Goal: Task Accomplishment & Management: Use online tool/utility

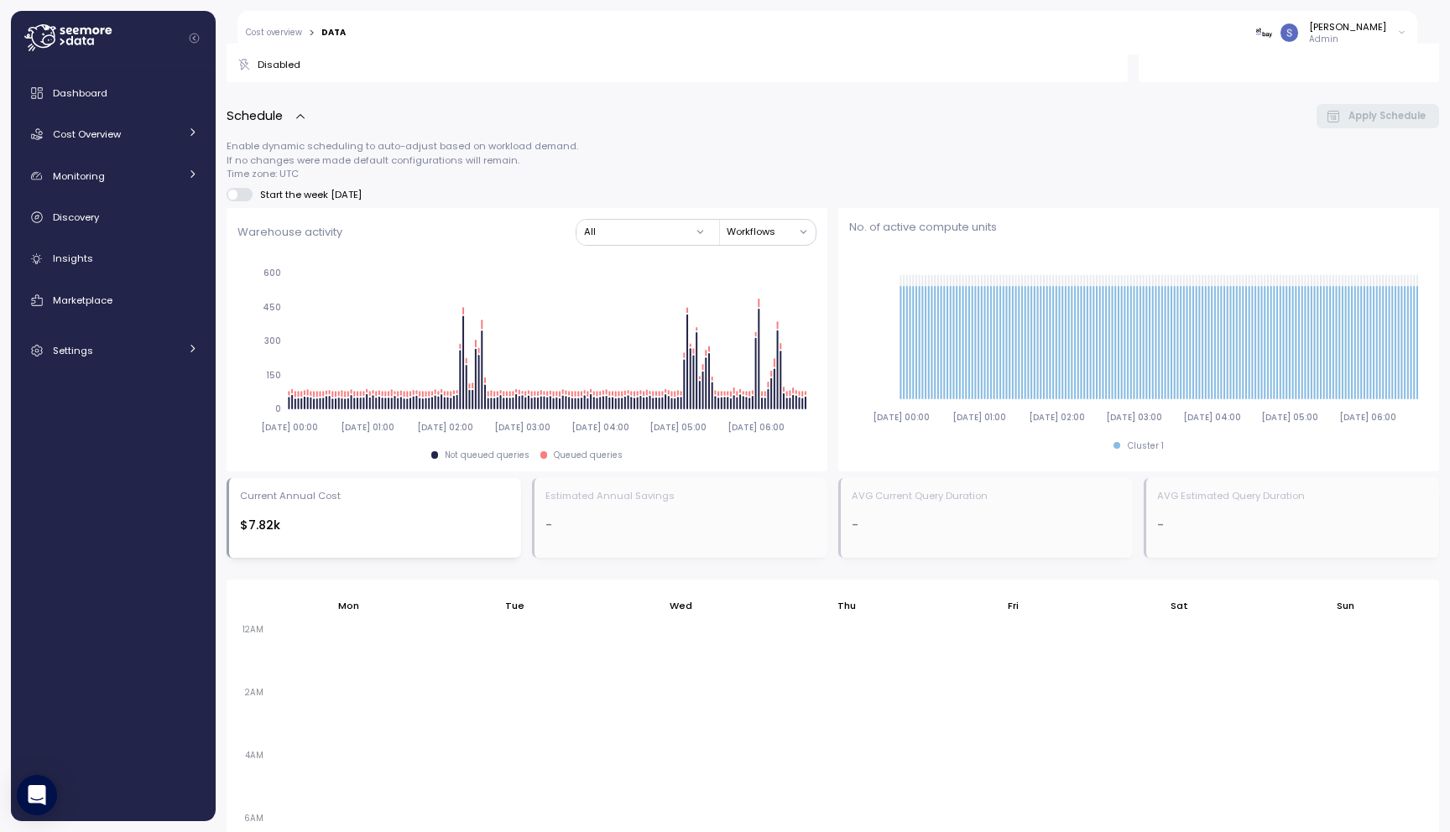
scroll to position [471, 0]
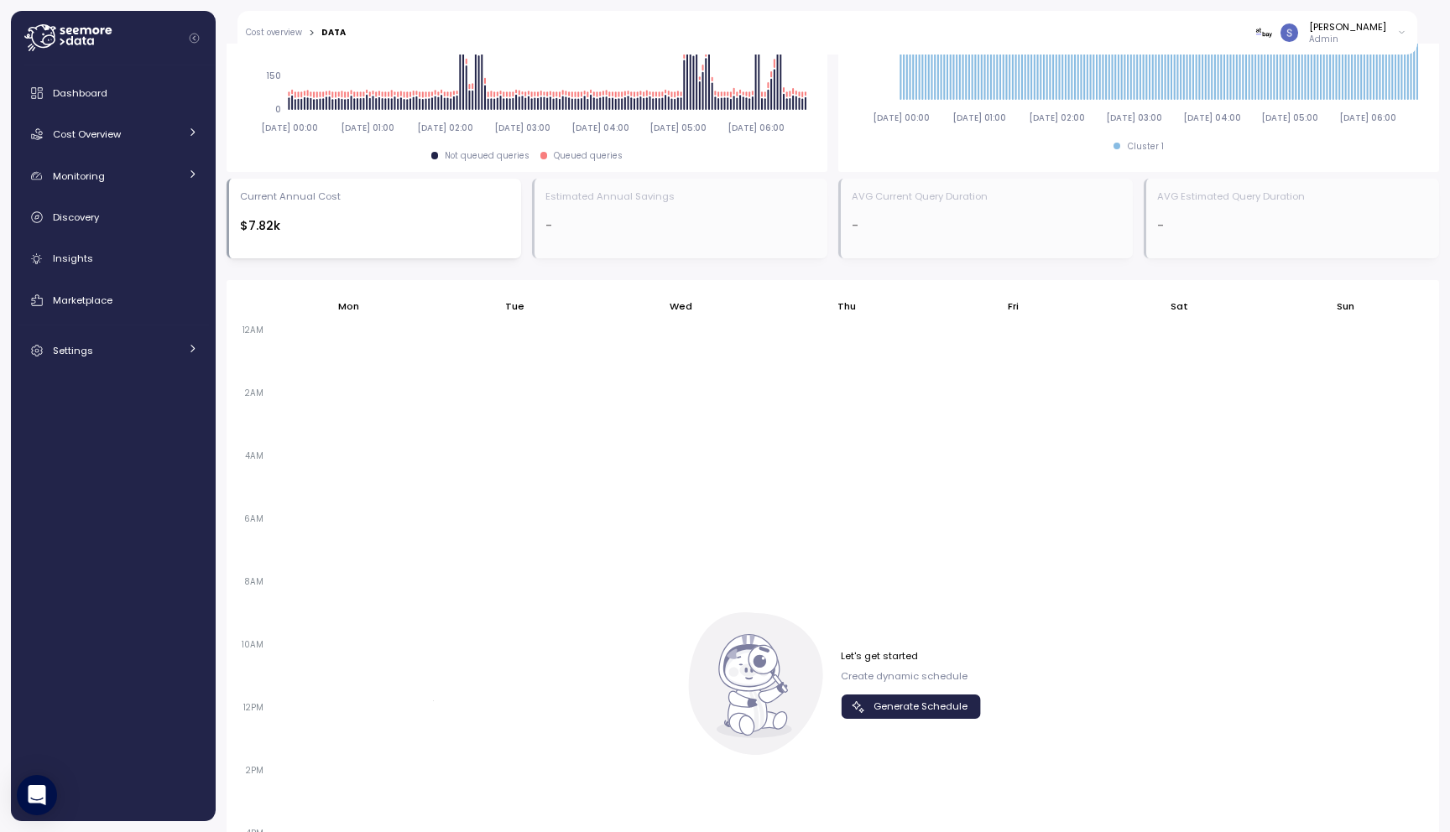
scroll to position [822, 0]
click at [862, 712] on span "Generate Schedule" at bounding box center [908, 707] width 117 height 23
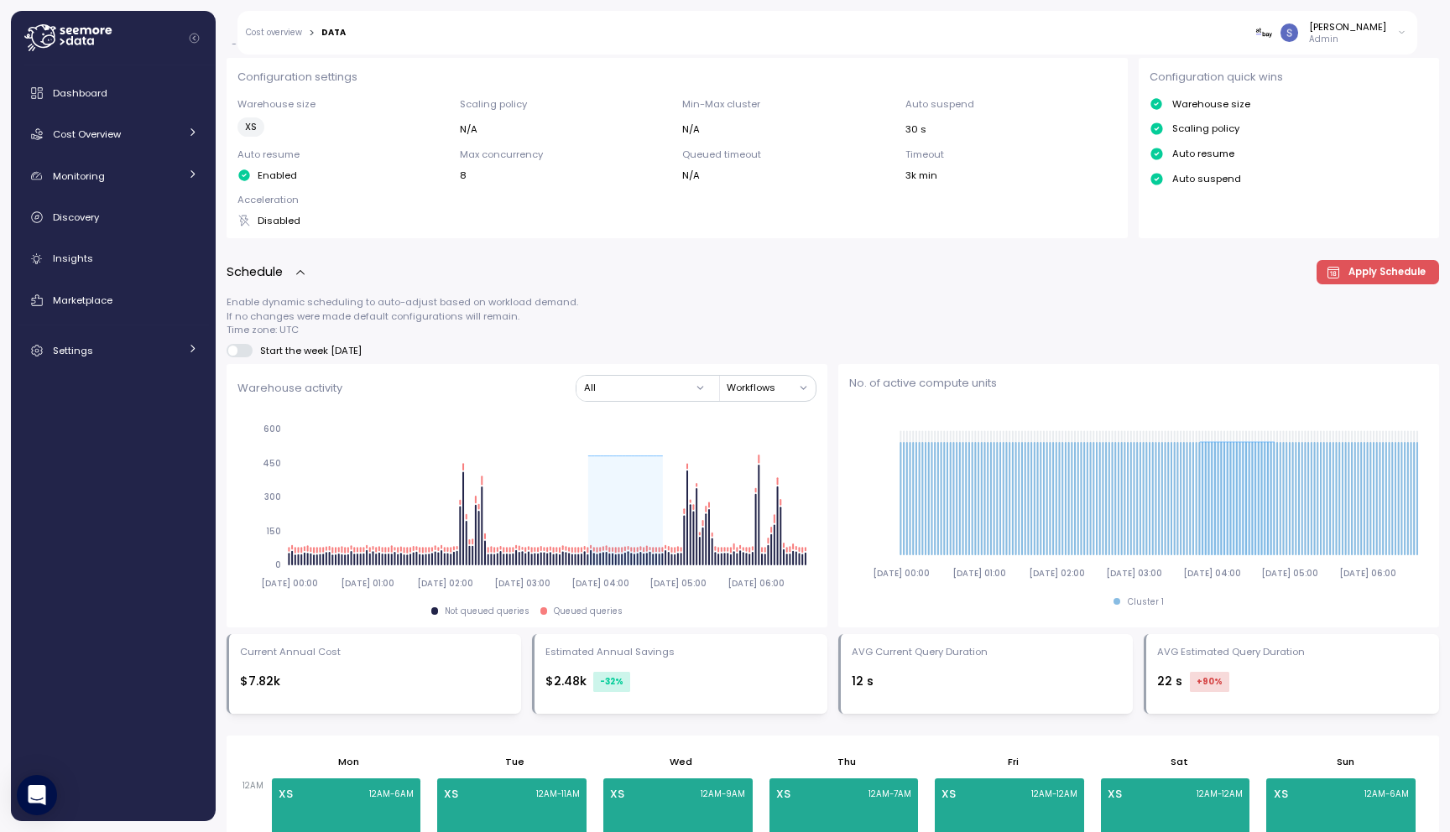
scroll to position [504, 0]
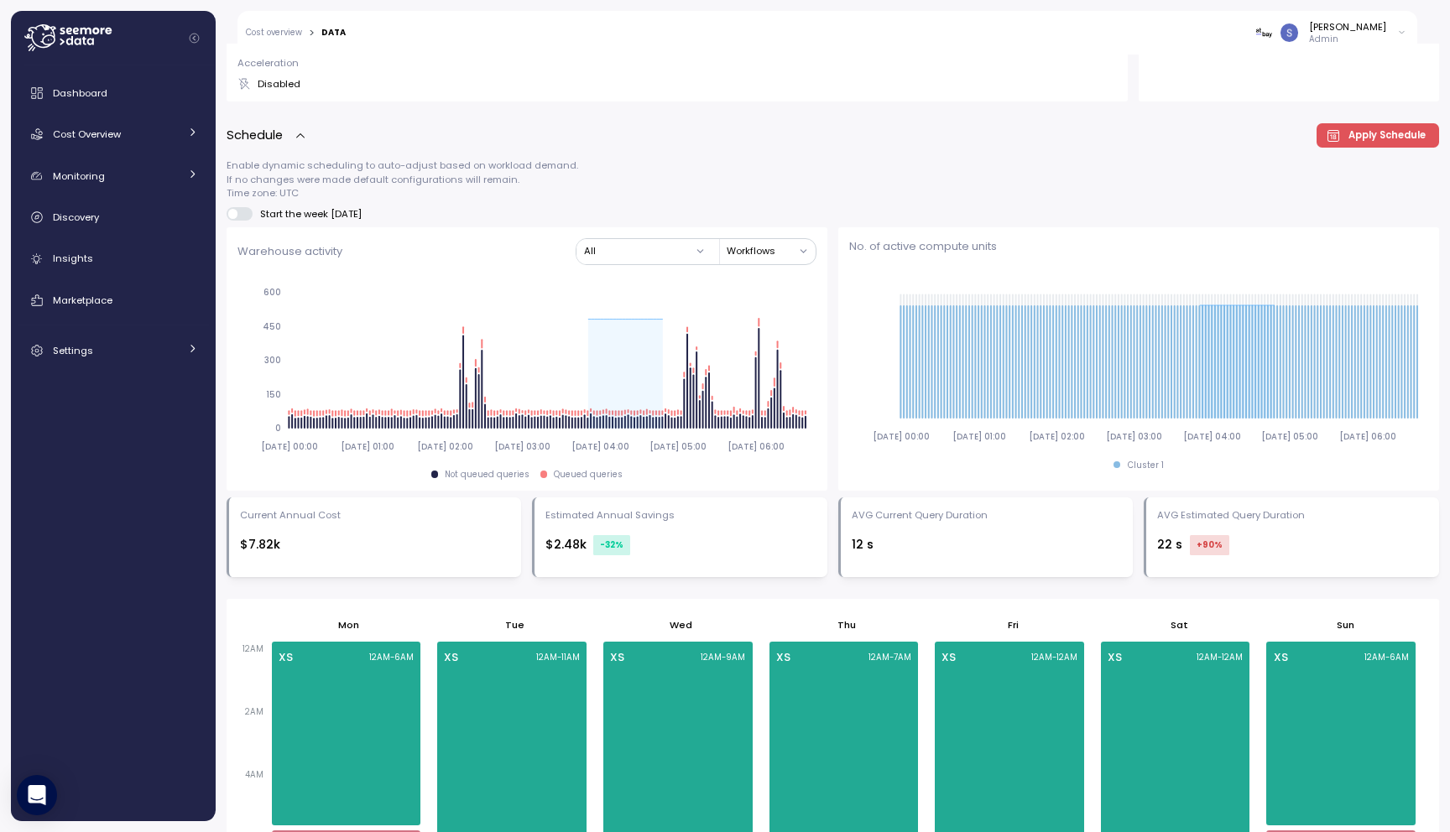
click at [1389, 134] on span "Apply Schedule" at bounding box center [1386, 135] width 77 height 23
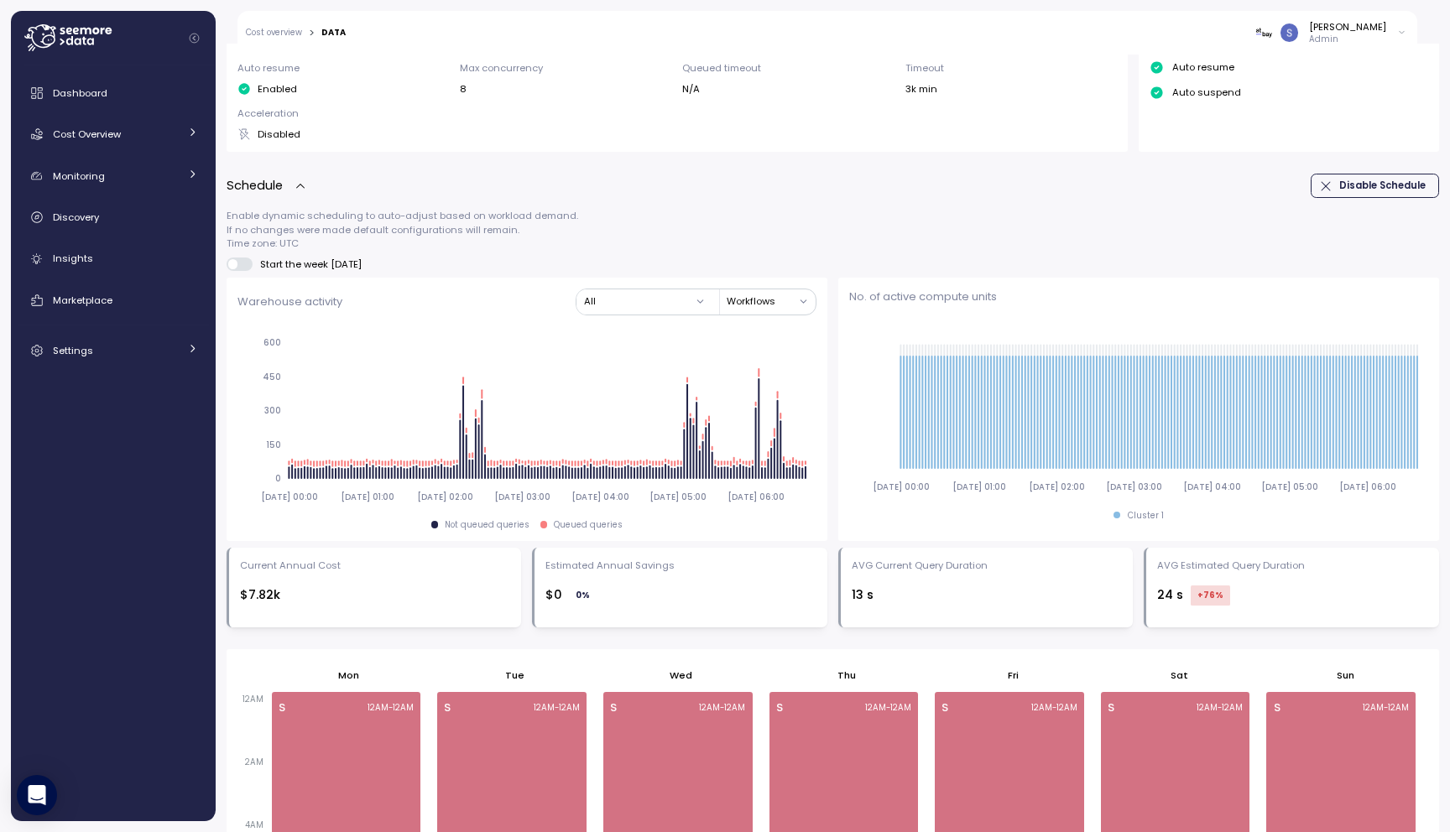
scroll to position [424, 0]
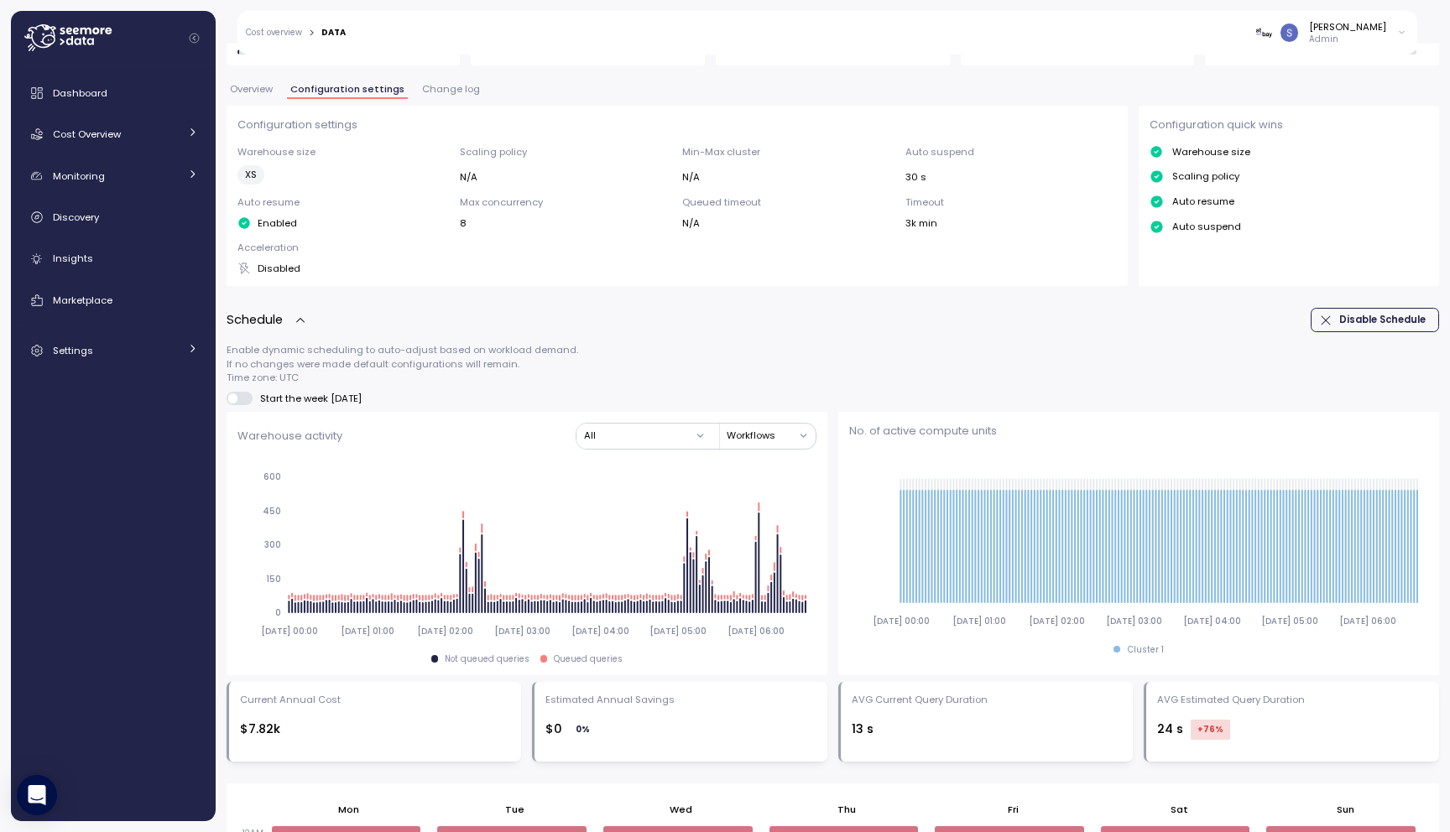
scroll to position [311, 0]
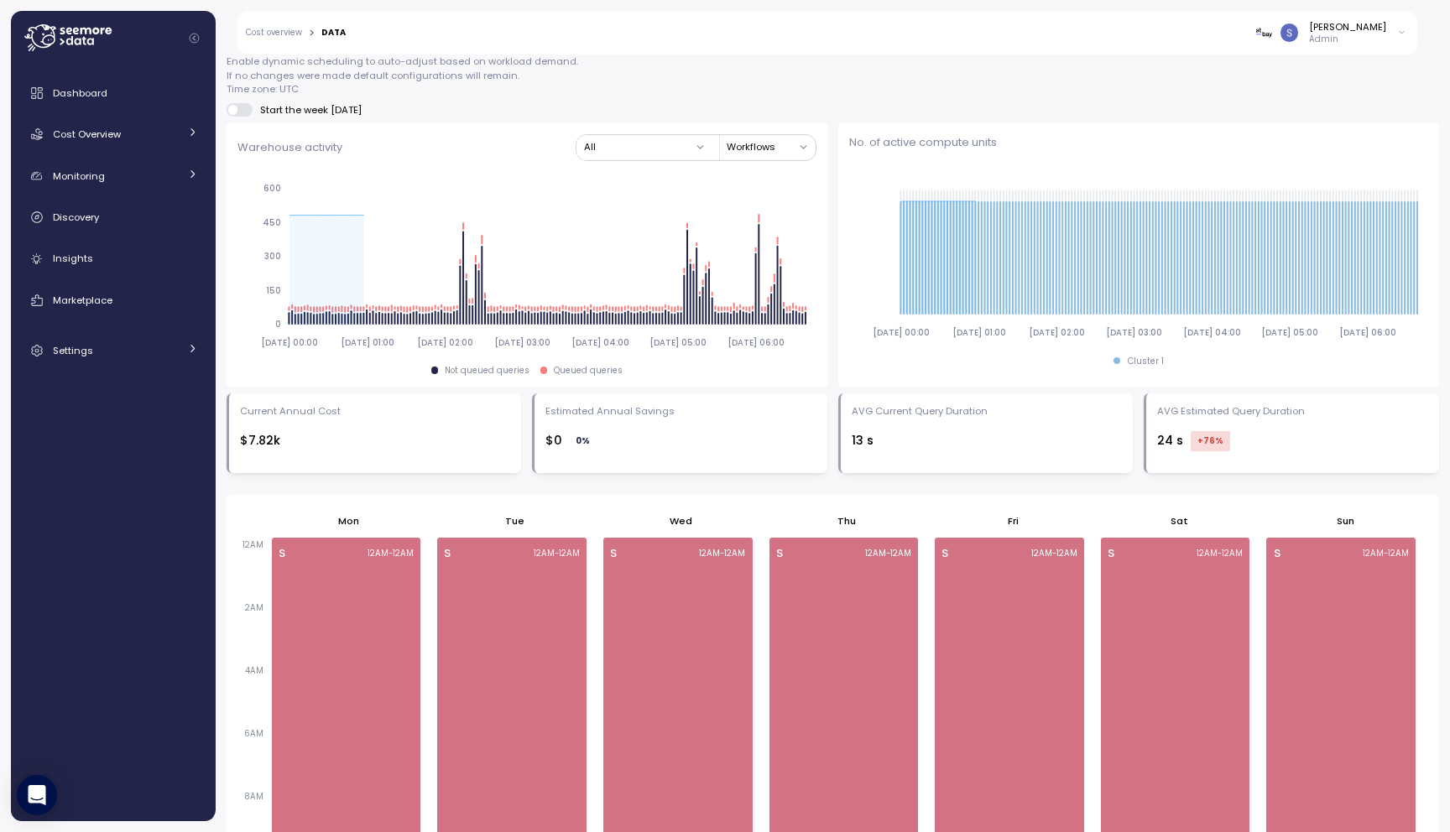
scroll to position [607, 0]
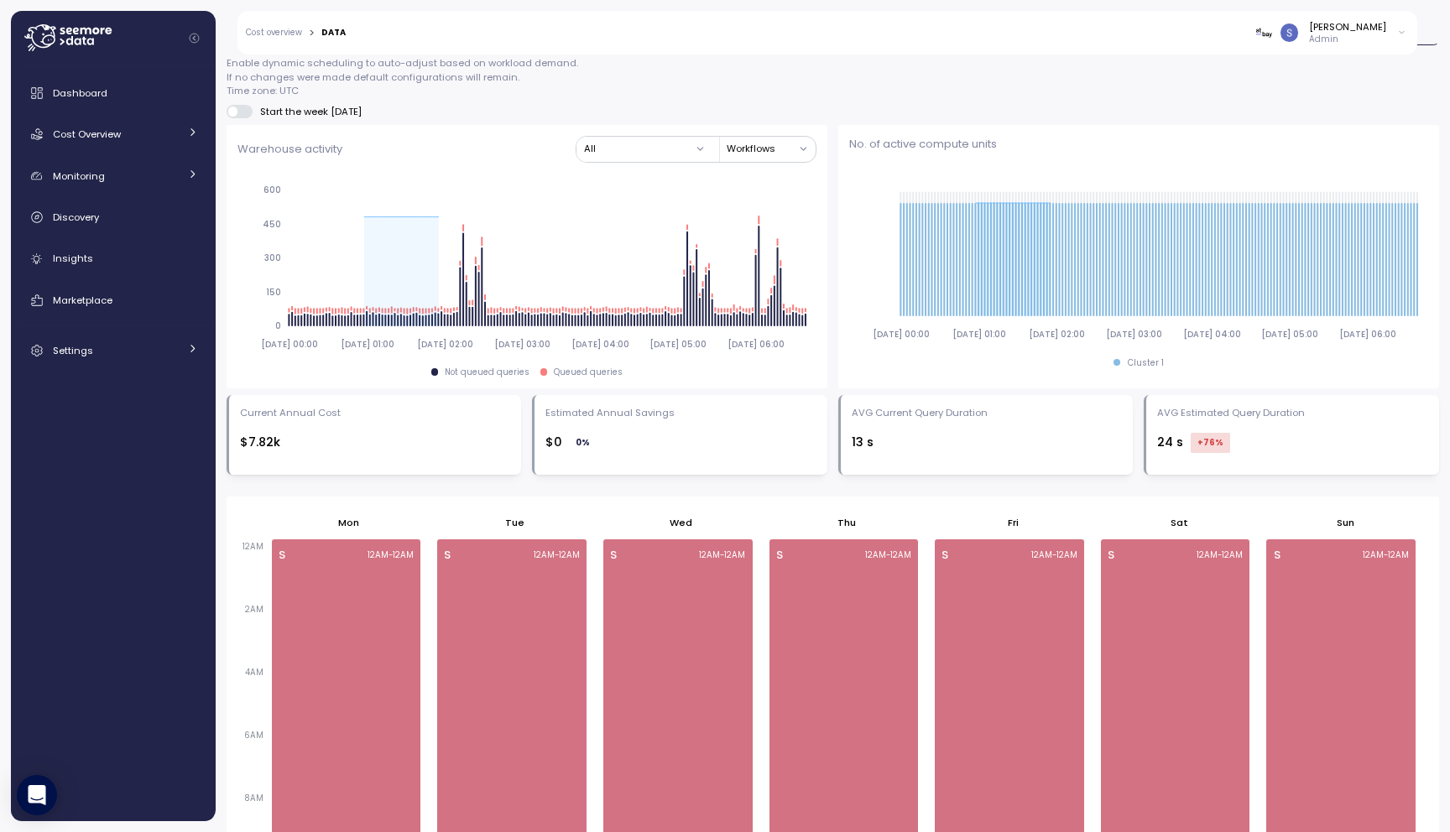
click at [1075, 92] on p "Enable dynamic scheduling to auto-adjust based on workload demand. If no change…" at bounding box center [833, 76] width 1212 height 41
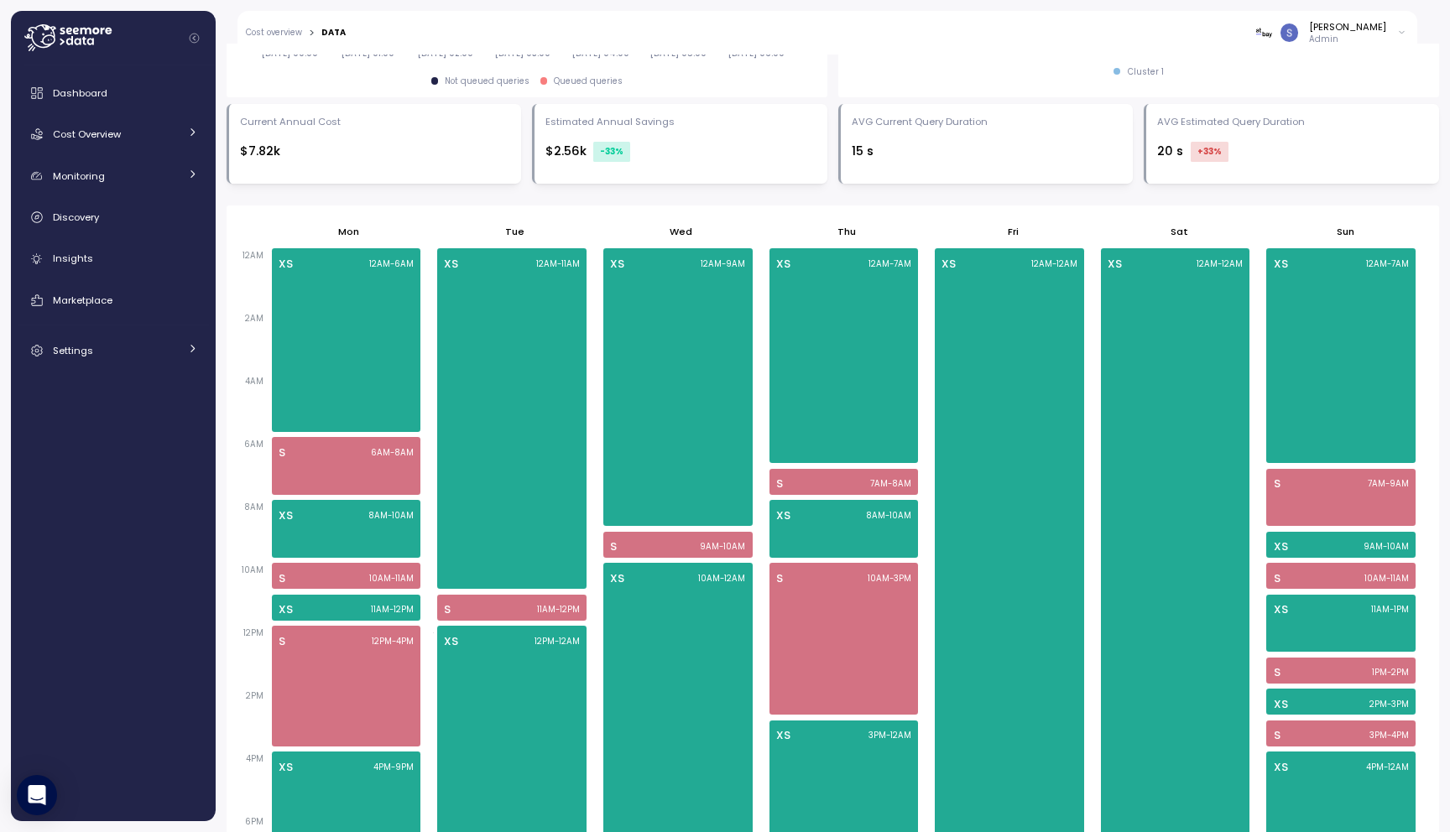
scroll to position [900, 0]
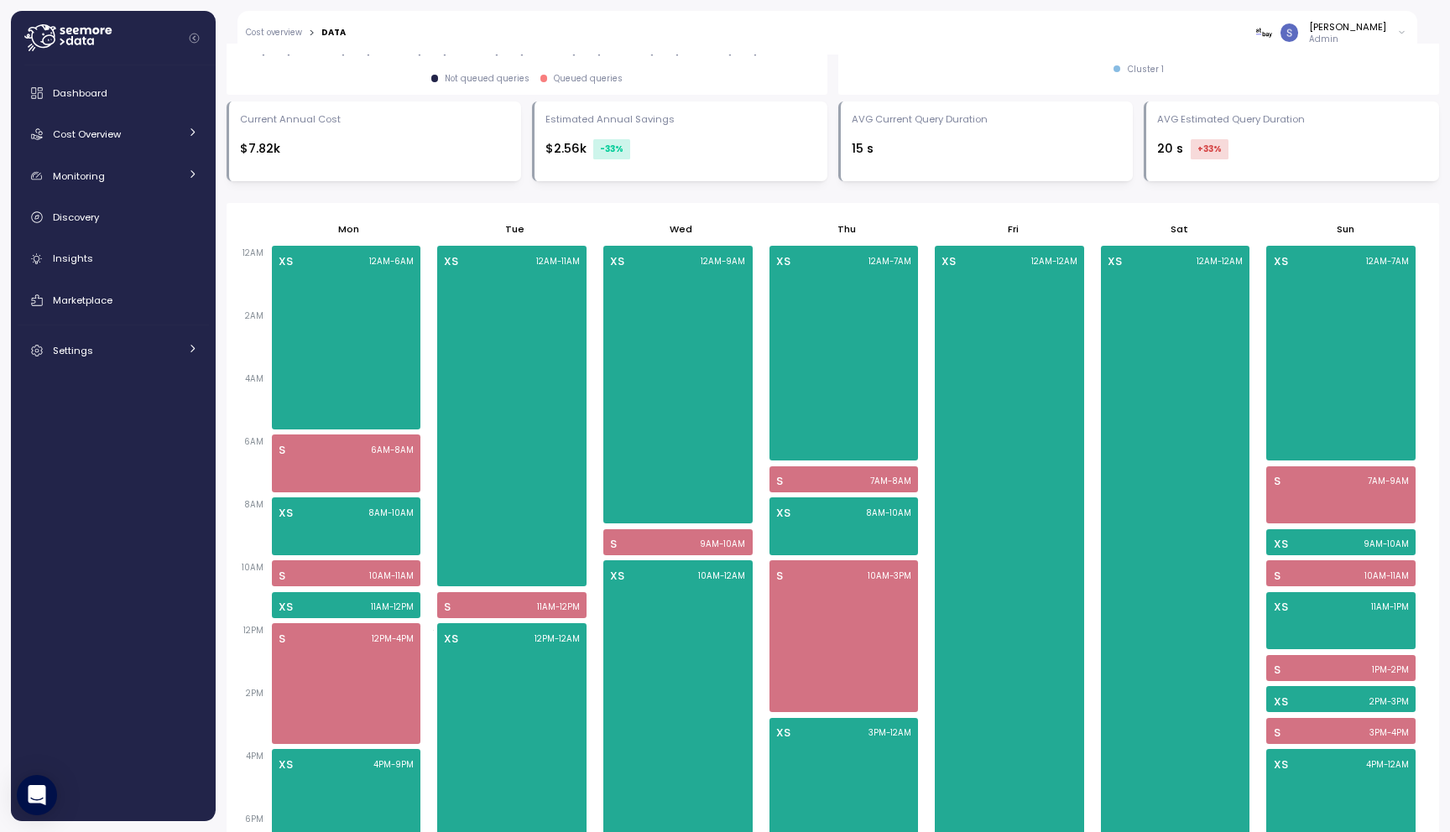
click at [768, 191] on div "Enable dynamic scheduling to auto-adjust based on workload demand. If no change…" at bounding box center [833, 387] width 1212 height 1248
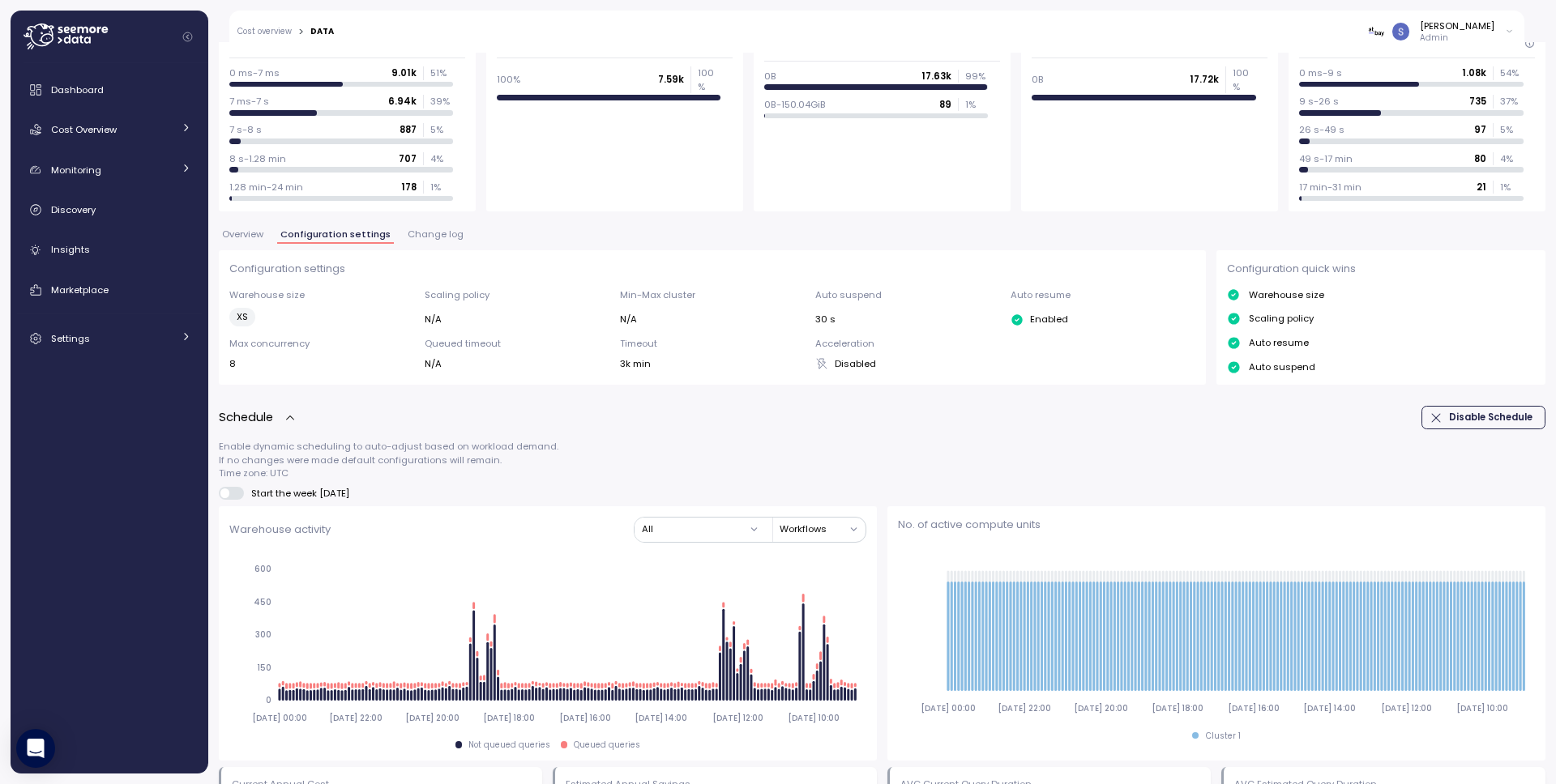
scroll to position [151, 0]
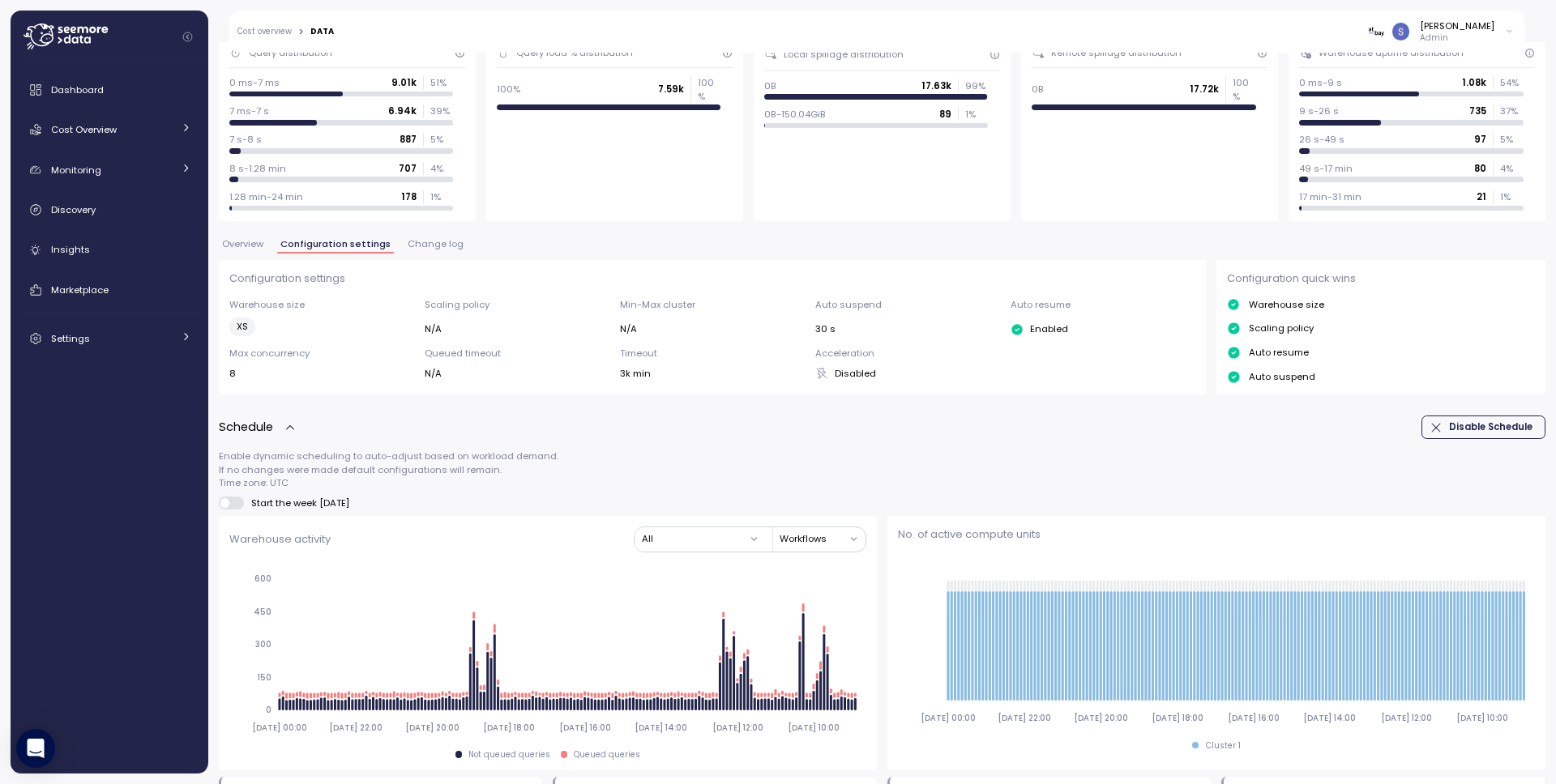
click at [452, 234] on div "**********" at bounding box center [882, 783] width 1326 height 1742
click at [450, 239] on span "Change log" at bounding box center [436, 243] width 56 height 9
